Goal: Task Accomplishment & Management: Use online tool/utility

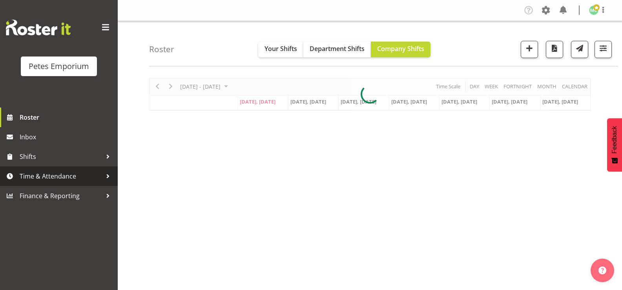
click at [70, 179] on span "Time & Attendance" at bounding box center [61, 176] width 82 height 12
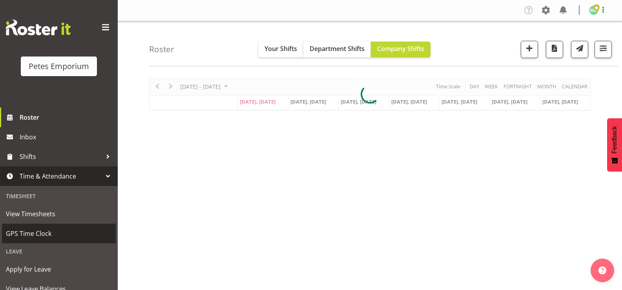
click at [68, 229] on span "GPS Time Clock" at bounding box center [59, 234] width 106 height 12
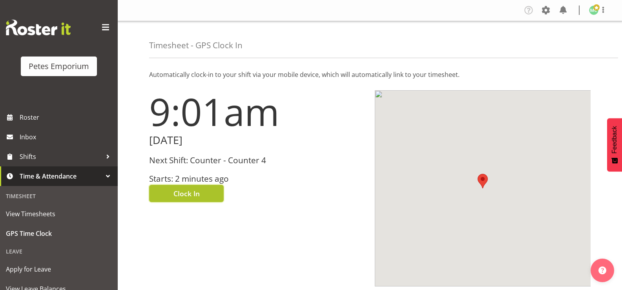
click at [214, 188] on button "Clock In" at bounding box center [186, 193] width 75 height 17
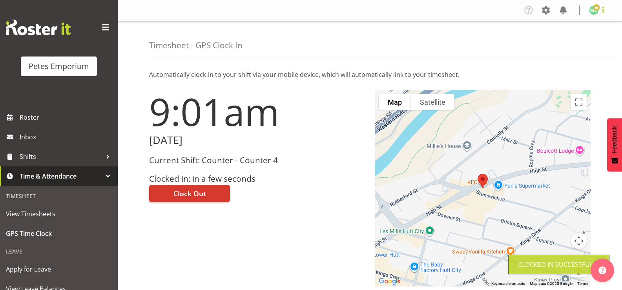
click at [602, 13] on span at bounding box center [602, 9] width 9 height 9
click at [577, 38] on link "Log Out" at bounding box center [569, 41] width 75 height 14
